Goal: Task Accomplishment & Management: Use online tool/utility

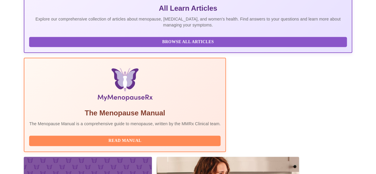
scroll to position [208, 0]
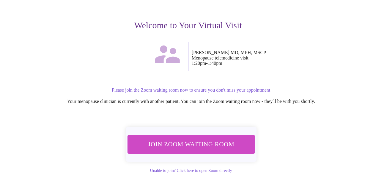
scroll to position [67, 0]
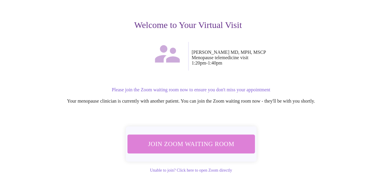
click at [198, 142] on span "Join Zoom Waiting Room" at bounding box center [191, 143] width 112 height 11
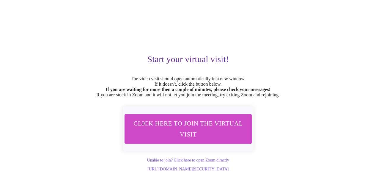
scroll to position [46, 0]
